Goal: Find contact information: Find contact information

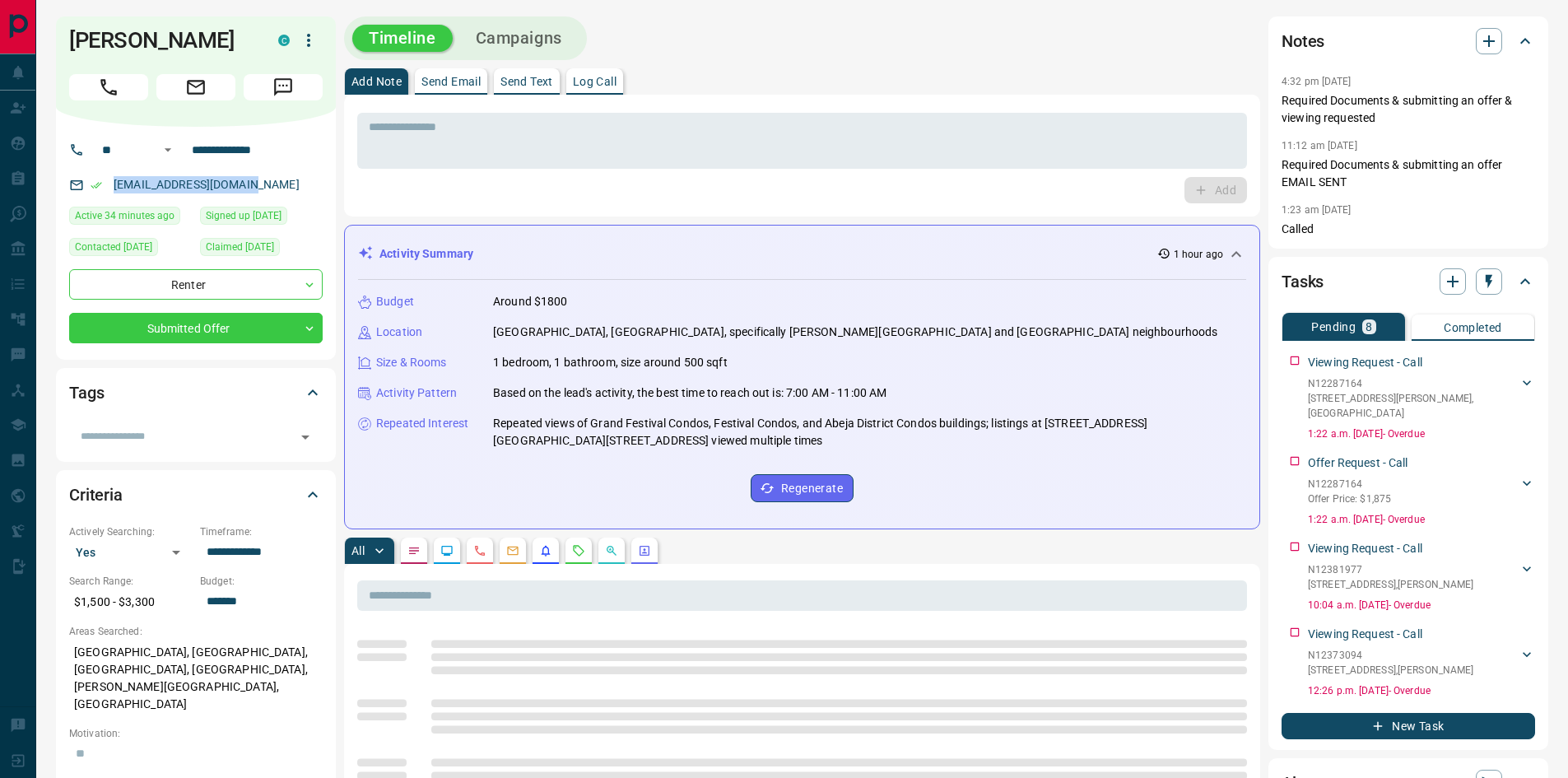
drag, startPoint x: 281, startPoint y: 184, endPoint x: 96, endPoint y: 178, distance: 185.1
click at [96, 178] on div "[EMAIL_ADDRESS][DOMAIN_NAME]" at bounding box center [196, 184] width 253 height 27
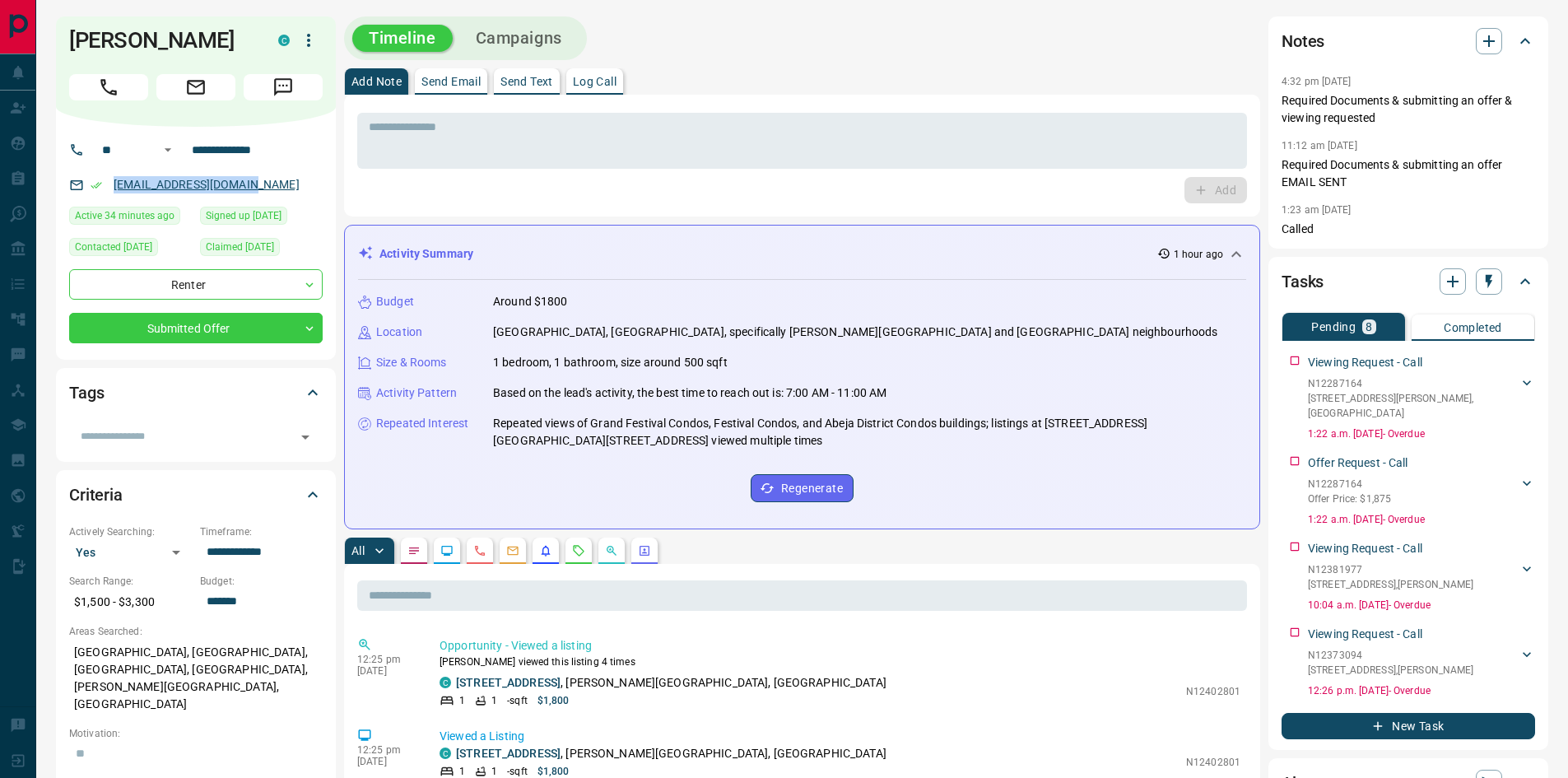
copy link "[EMAIL_ADDRESS][DOMAIN_NAME]"
drag, startPoint x: 288, startPoint y: 146, endPoint x: 193, endPoint y: 153, distance: 95.3
click at [193, 153] on input "**********" at bounding box center [249, 150] width 129 height 26
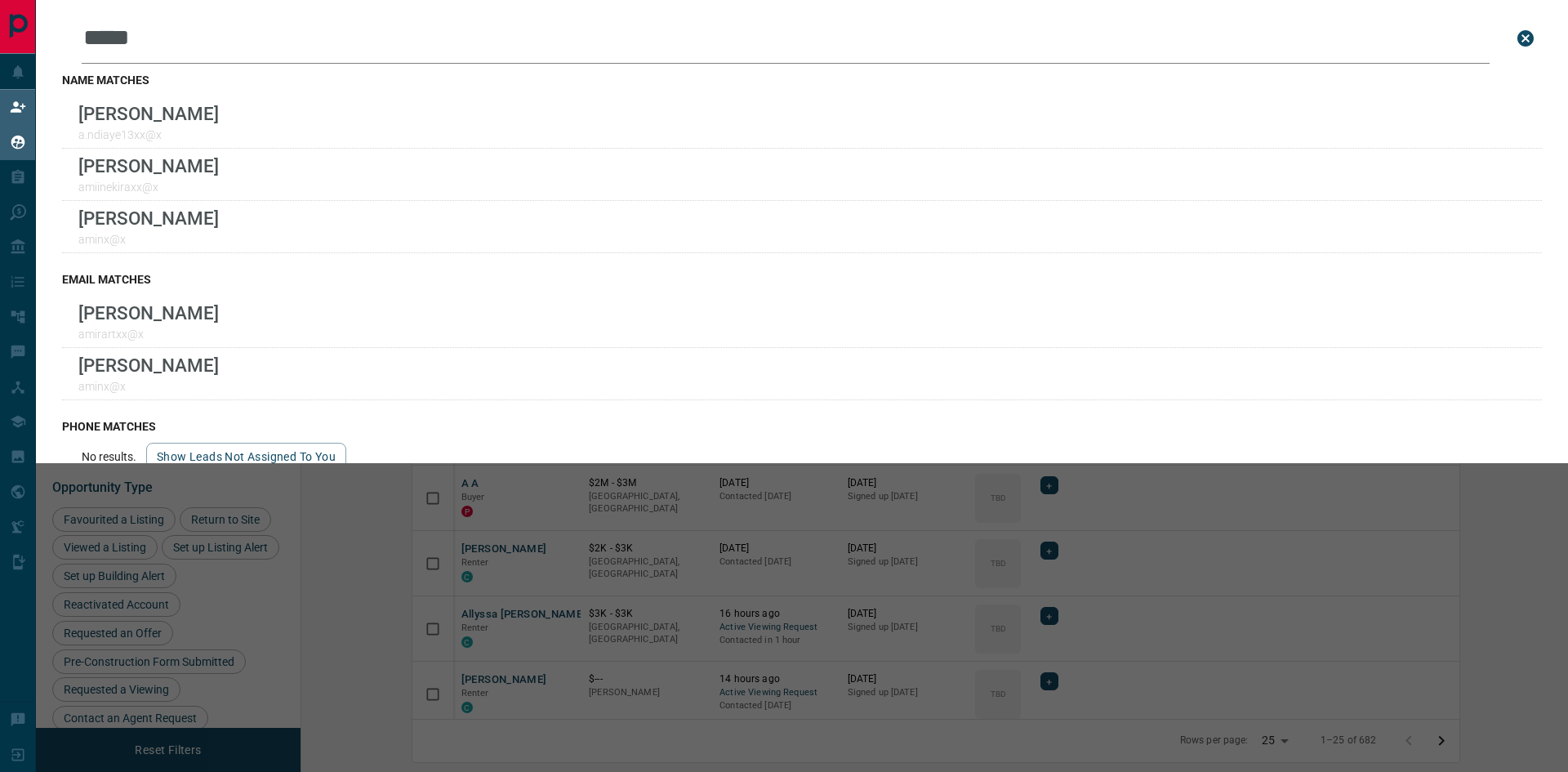
scroll to position [613, 1247]
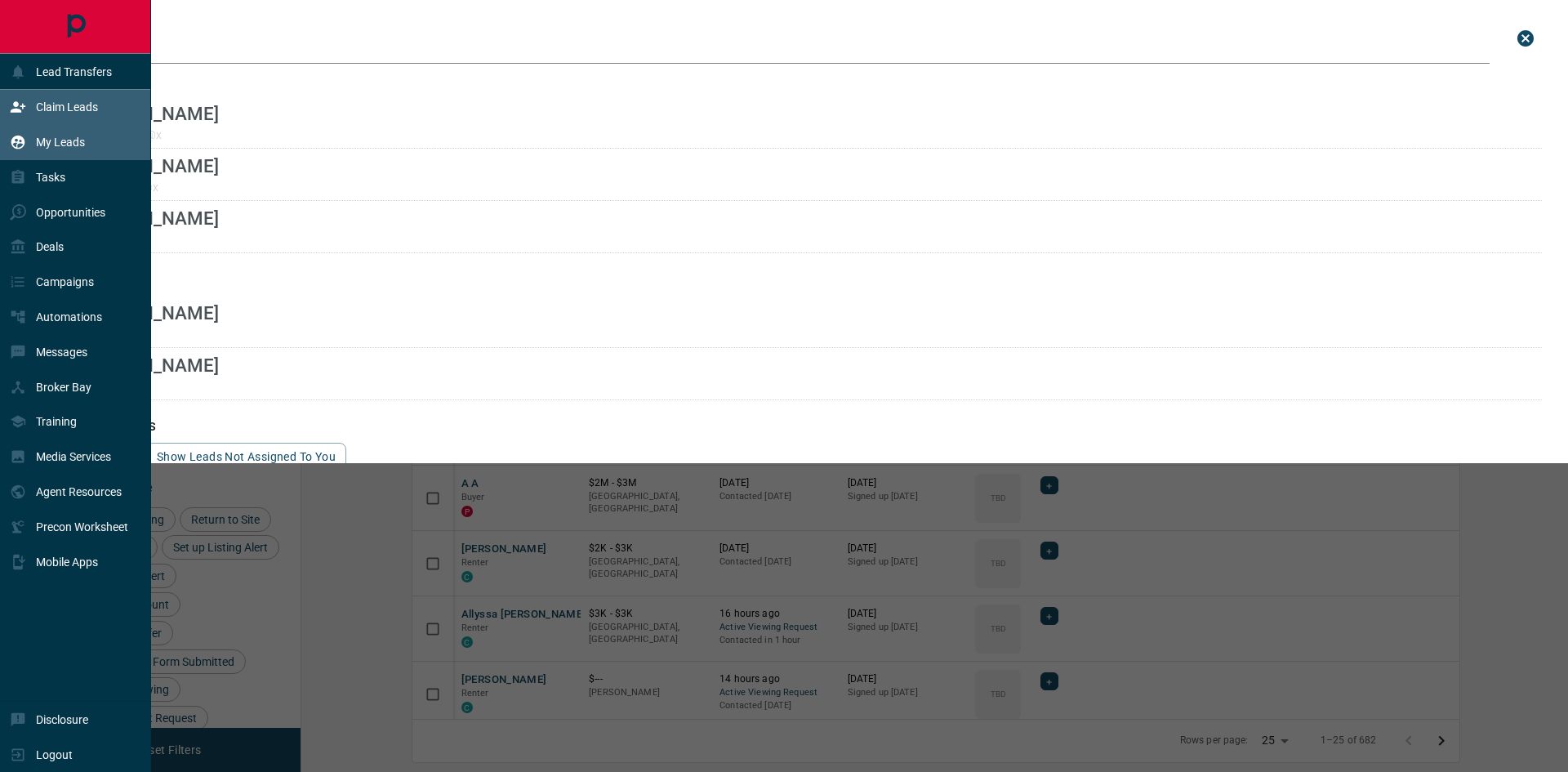
click at [26, 115] on icon at bounding box center [18, 107] width 17 height 17
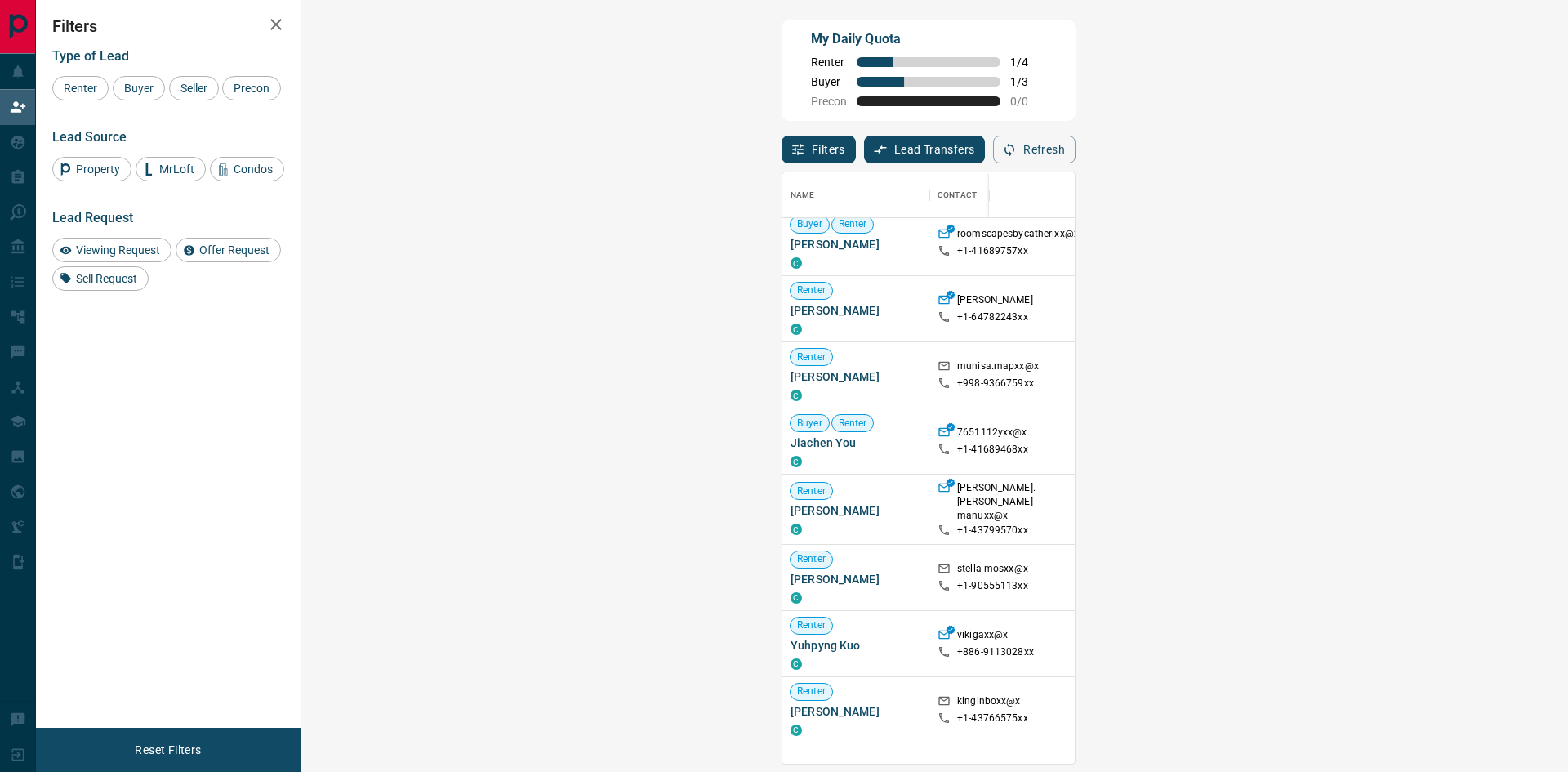
scroll to position [327, 0]
